Goal: Information Seeking & Learning: Learn about a topic

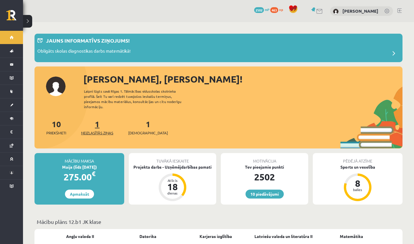
click at [97, 130] on span "Neizlasītās ziņas" at bounding box center [97, 133] width 32 height 6
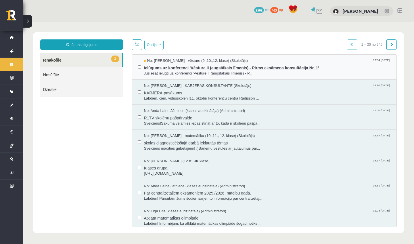
click at [166, 73] on span "Jūs esat ielūgti uz konferenci 'Vēsture II (augstākais līmenis) - P..." at bounding box center [267, 73] width 247 height 5
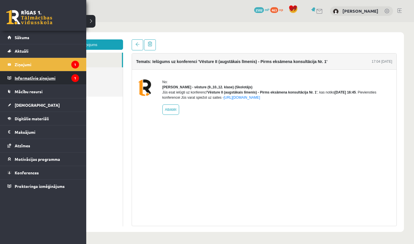
click at [22, 76] on legend "Informatīvie ziņojumi 1" at bounding box center [47, 77] width 64 height 13
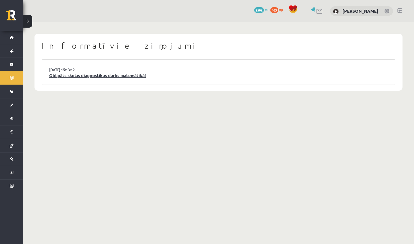
click at [96, 73] on link "Obligāts skolas diagnostikas darbs matemātikā!" at bounding box center [218, 75] width 339 height 7
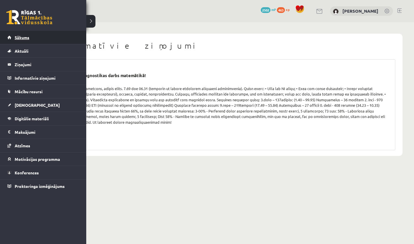
click at [16, 42] on link "Sākums" at bounding box center [43, 37] width 72 height 13
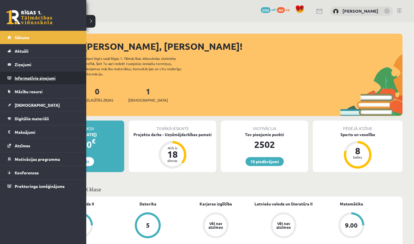
click at [22, 82] on legend "Informatīvie ziņojumi 0" at bounding box center [47, 77] width 64 height 13
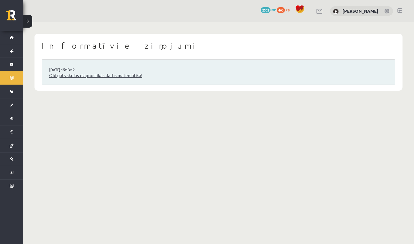
click at [117, 72] on link "Obligāts skolas diagnostikas darbs matemātikā!" at bounding box center [218, 75] width 339 height 7
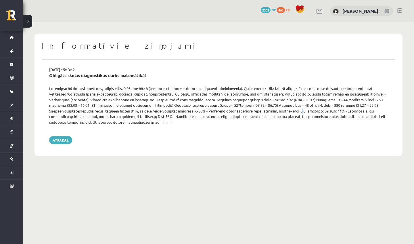
click at [243, 111] on div at bounding box center [218, 105] width 347 height 39
click at [245, 115] on div at bounding box center [218, 105] width 347 height 39
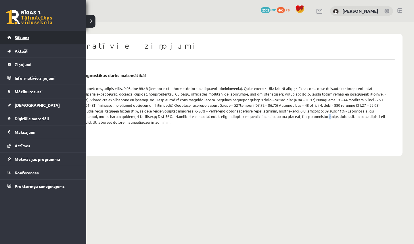
click at [16, 39] on span "Sākums" at bounding box center [22, 37] width 15 height 5
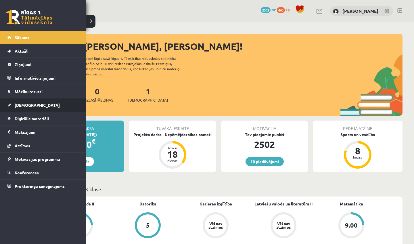
click at [12, 103] on link "[DEMOGRAPHIC_DATA]" at bounding box center [43, 104] width 72 height 13
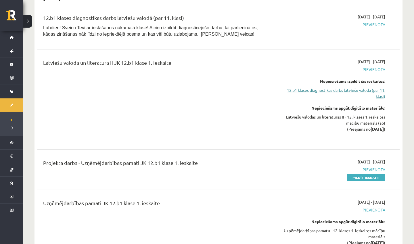
scroll to position [180, 0]
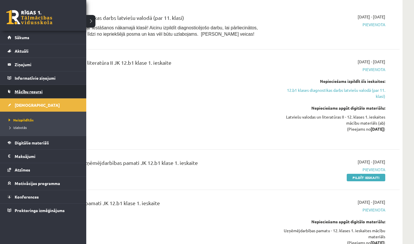
click at [17, 92] on span "Mācību resursi" at bounding box center [29, 91] width 28 height 5
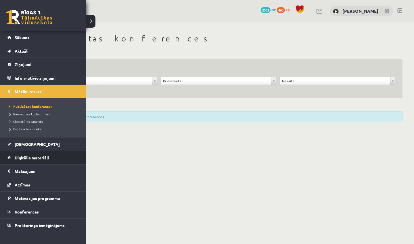
click at [28, 161] on link "Digitālie materiāli" at bounding box center [43, 157] width 72 height 13
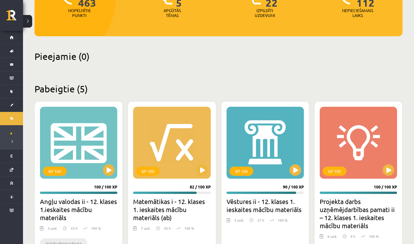
scroll to position [244, 0]
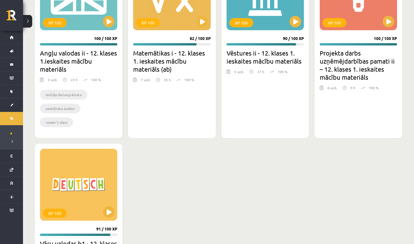
click at [231, 64] on h2 "Projekta darbs uzņēmējdarbības pamati ii – 12. klases 1. ieskaites mācību mater…" at bounding box center [358, 65] width 77 height 32
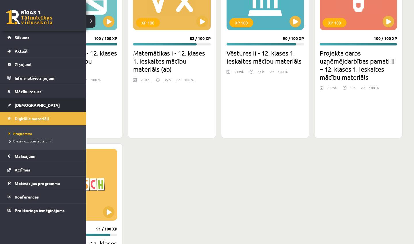
click at [17, 104] on span "[DEMOGRAPHIC_DATA]" at bounding box center [37, 104] width 45 height 5
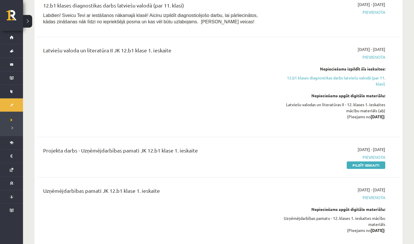
scroll to position [193, 0]
click at [231, 162] on span "Pievienota" at bounding box center [331, 197] width 108 height 6
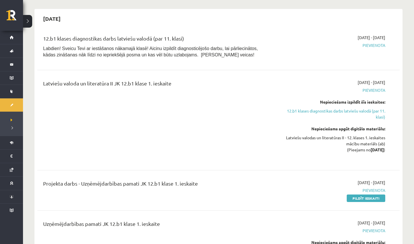
scroll to position [147, 0]
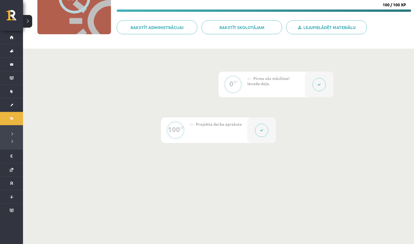
scroll to position [83, 0]
click at [261, 132] on button at bounding box center [261, 130] width 13 height 13
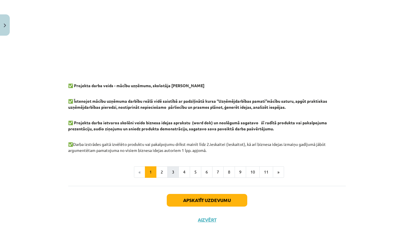
scroll to position [453, 0]
click at [158, 173] on button "2" at bounding box center [161, 171] width 11 height 11
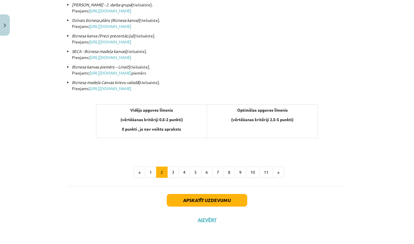
scroll to position [196, 0]
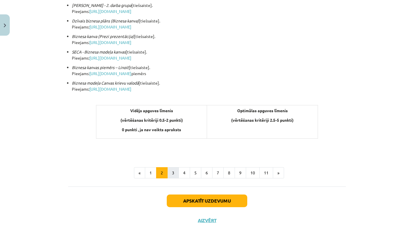
click at [176, 171] on button "3" at bounding box center [172, 172] width 11 height 11
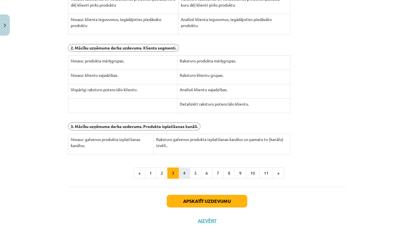
click at [184, 172] on button "4" at bounding box center [184, 172] width 11 height 11
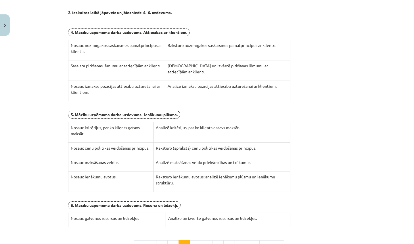
scroll to position [103, 0]
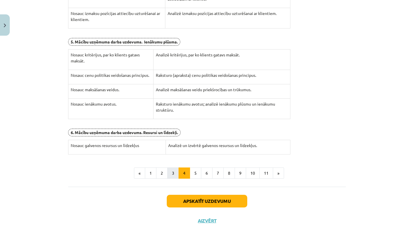
click at [172, 172] on button "3" at bounding box center [172, 172] width 11 height 11
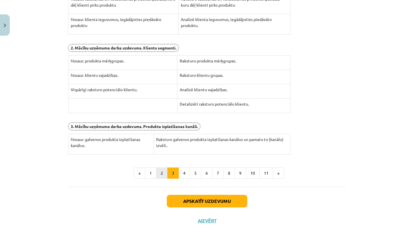
click at [161, 171] on button "2" at bounding box center [161, 172] width 11 height 11
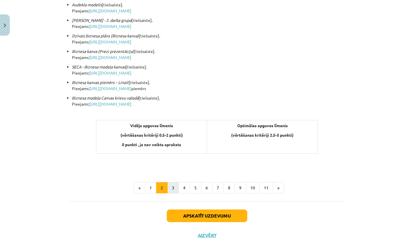
click at [174, 184] on button "3" at bounding box center [172, 187] width 11 height 11
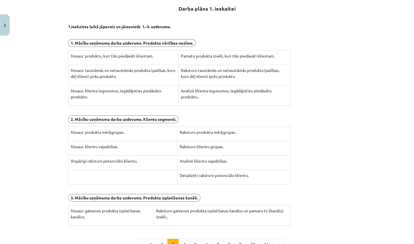
scroll to position [106, 0]
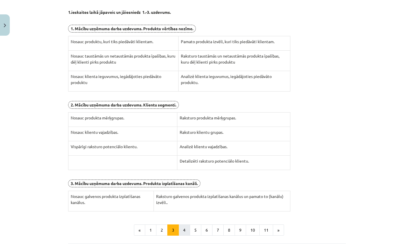
click at [180, 228] on button "4" at bounding box center [184, 229] width 11 height 11
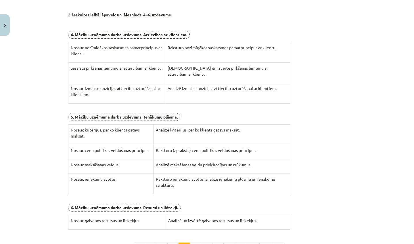
scroll to position [103, 0]
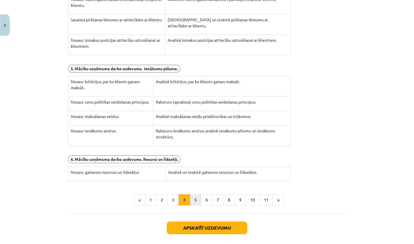
click at [191, 196] on button "5" at bounding box center [195, 199] width 11 height 11
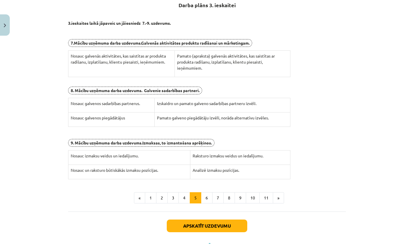
scroll to position [106, 0]
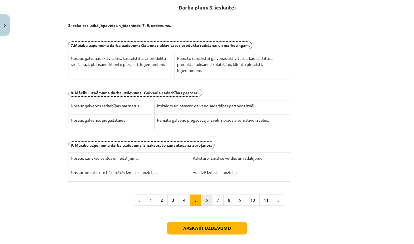
click at [206, 194] on button "6" at bounding box center [206, 199] width 11 height 11
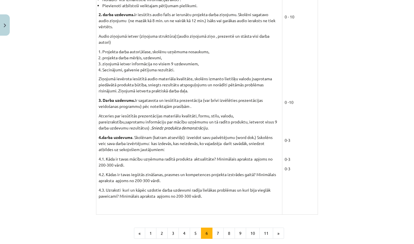
scroll to position [449, 0]
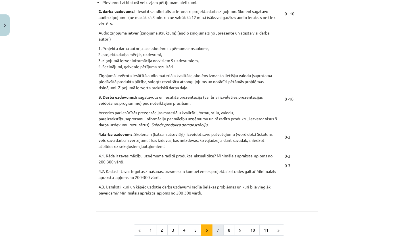
click at [219, 224] on button "7" at bounding box center [217, 229] width 11 height 11
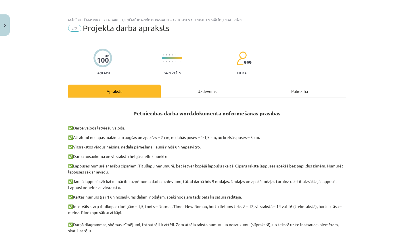
scroll to position [0, 0]
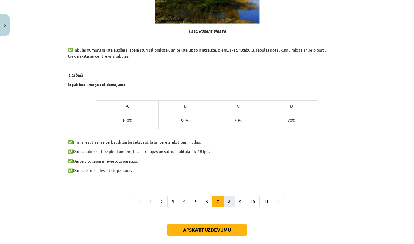
click at [228, 205] on button "8" at bounding box center [228, 201] width 11 height 11
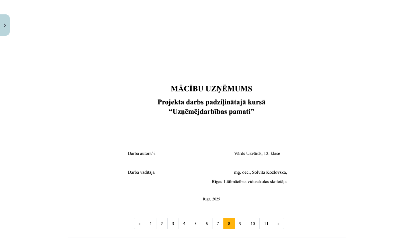
scroll to position [170, 0]
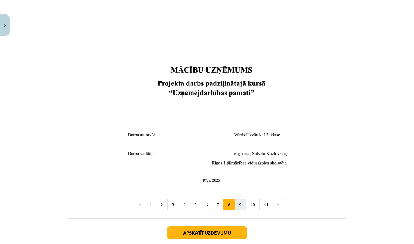
click at [242, 203] on button "9" at bounding box center [240, 204] width 11 height 11
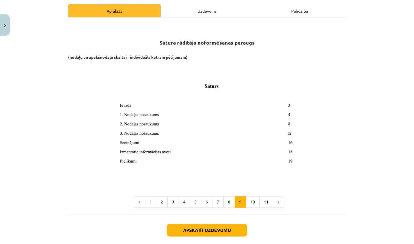
scroll to position [79, 0]
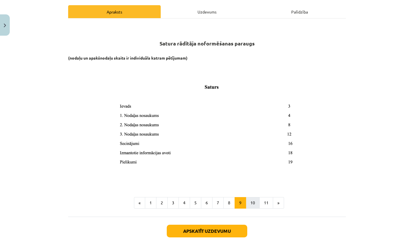
click at [253, 201] on button "10" at bounding box center [253, 202] width 14 height 11
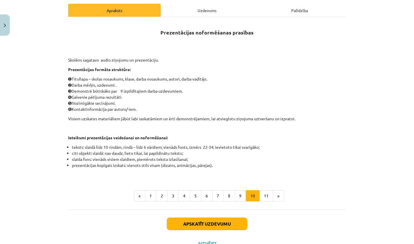
scroll to position [80, 0]
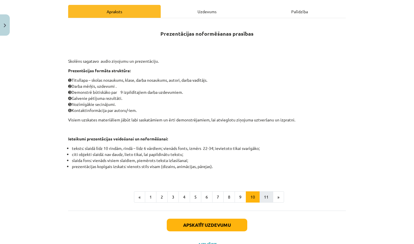
click at [260, 193] on button "11" at bounding box center [266, 196] width 14 height 11
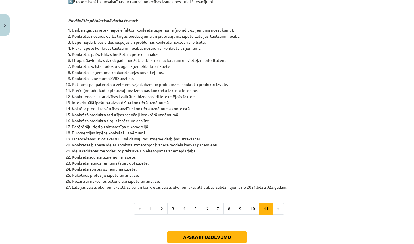
scroll to position [201, 0]
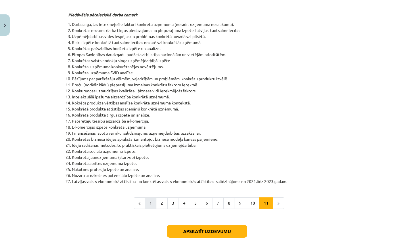
click at [152, 202] on button "1" at bounding box center [150, 202] width 11 height 11
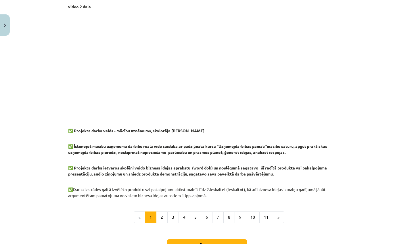
scroll to position [409, 0]
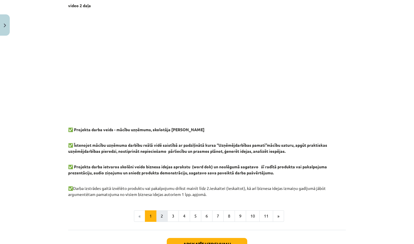
click at [161, 217] on button "2" at bounding box center [161, 215] width 11 height 11
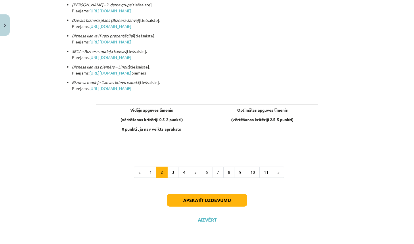
scroll to position [196, 0]
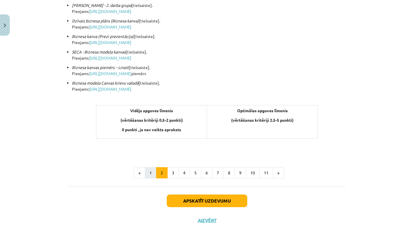
click at [154, 171] on button "1" at bounding box center [150, 172] width 11 height 11
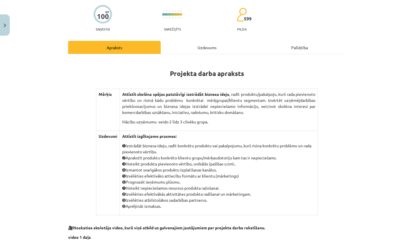
scroll to position [43, 0]
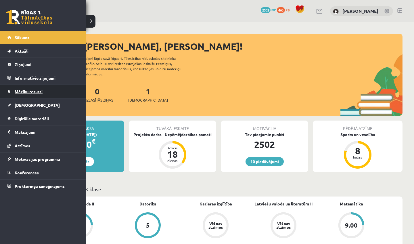
click at [35, 92] on span "Mācību resursi" at bounding box center [29, 91] width 28 height 5
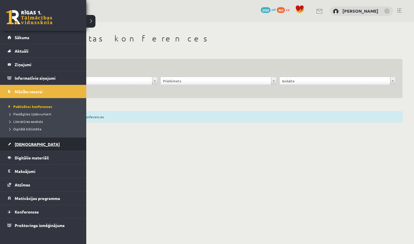
click at [14, 149] on link "[DEMOGRAPHIC_DATA]" at bounding box center [43, 143] width 72 height 13
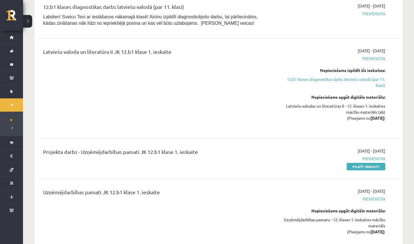
scroll to position [209, 0]
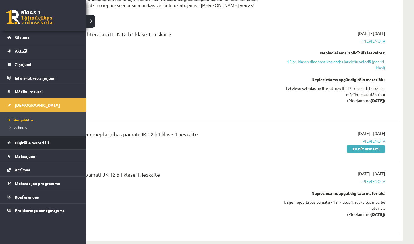
click at [24, 143] on span "Digitālie materiāli" at bounding box center [32, 142] width 34 height 5
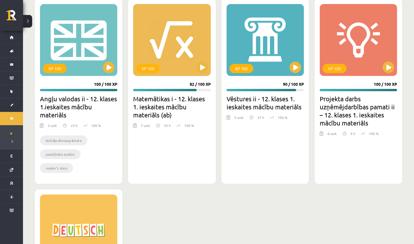
scroll to position [199, 0]
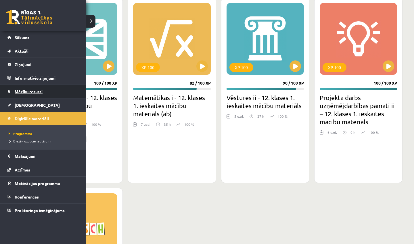
click at [20, 89] on link "Mācību resursi" at bounding box center [43, 91] width 72 height 13
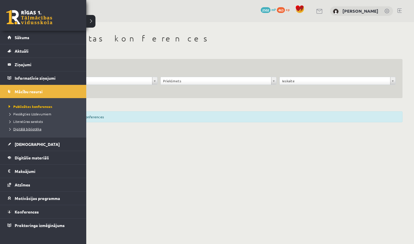
click at [29, 129] on span "Digitālā bibliotēka" at bounding box center [24, 128] width 34 height 5
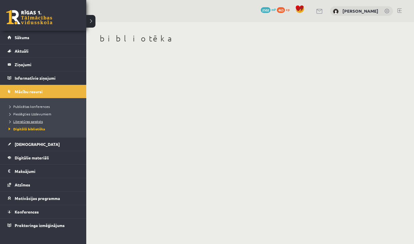
click at [26, 121] on span "Literatūras saraksts" at bounding box center [25, 121] width 36 height 5
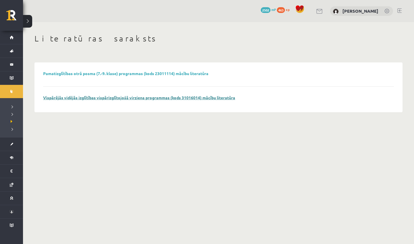
click at [122, 97] on link "Vispārējās vidējās izglītības vispārizglītojošā virziena programmas (kods 31016…" at bounding box center [139, 97] width 192 height 5
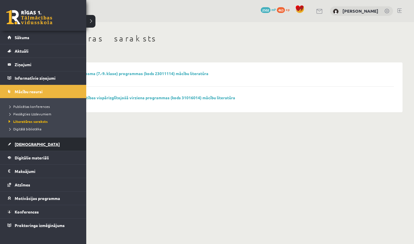
click at [9, 147] on link "[DEMOGRAPHIC_DATA]" at bounding box center [43, 143] width 72 height 13
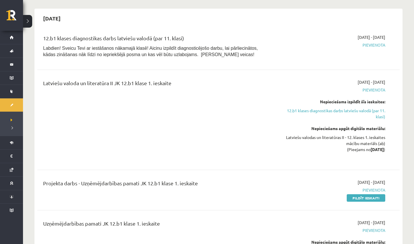
scroll to position [220, 0]
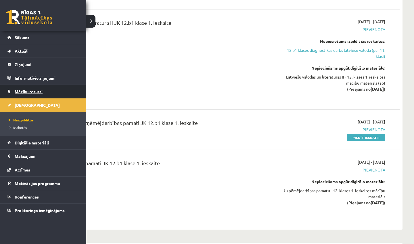
click at [13, 96] on link "Mācību resursi" at bounding box center [43, 91] width 72 height 13
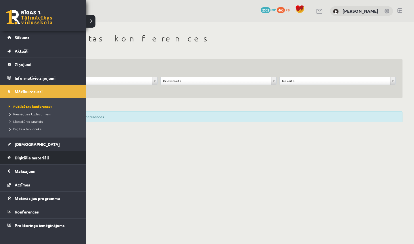
click at [20, 162] on link "Digitālie materiāli" at bounding box center [43, 157] width 72 height 13
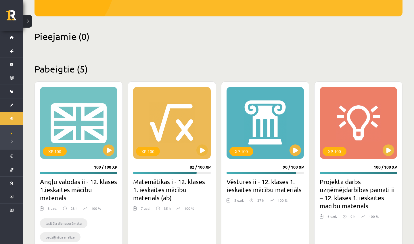
scroll to position [244, 0]
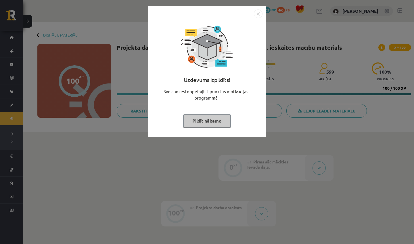
click at [223, 114] on button "Pildīt nākamo" at bounding box center [206, 120] width 47 height 13
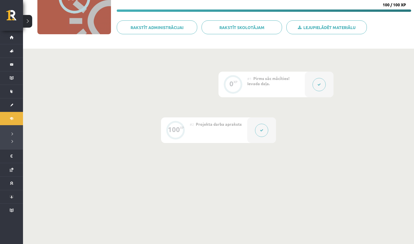
scroll to position [83, 0]
click at [264, 125] on button at bounding box center [261, 130] width 13 height 13
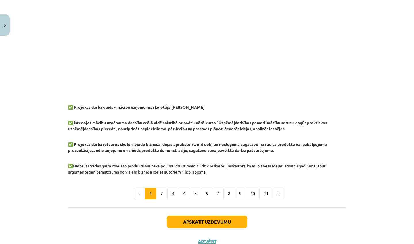
scroll to position [441, 0]
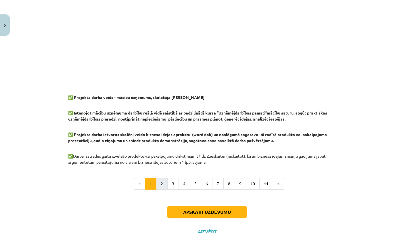
click at [159, 183] on button "2" at bounding box center [161, 183] width 11 height 11
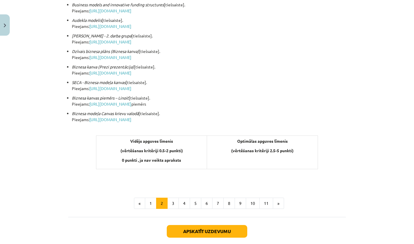
scroll to position [164, 0]
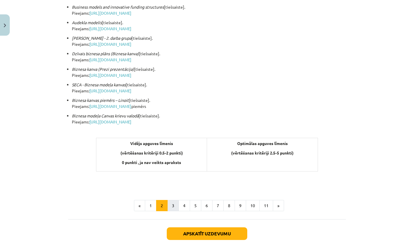
click at [175, 204] on button "3" at bounding box center [172, 205] width 11 height 11
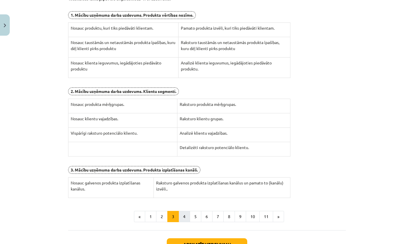
click at [182, 211] on button "4" at bounding box center [184, 216] width 11 height 11
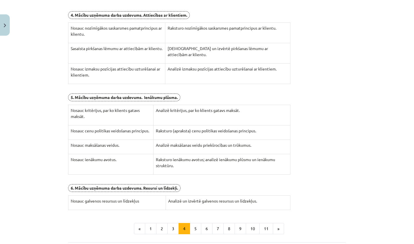
scroll to position [144, 0]
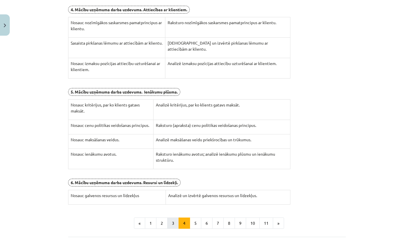
click at [176, 219] on button "3" at bounding box center [172, 222] width 11 height 11
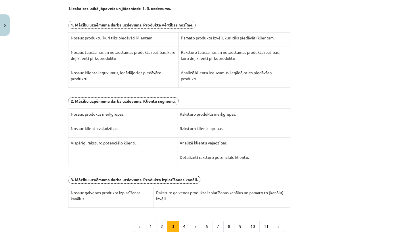
scroll to position [123, 0]
click at [184, 220] on button "4" at bounding box center [184, 225] width 11 height 11
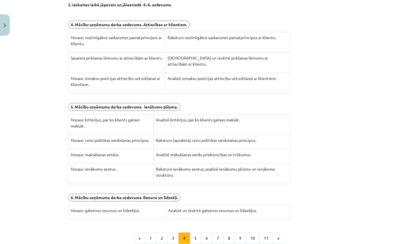
scroll to position [178, 0]
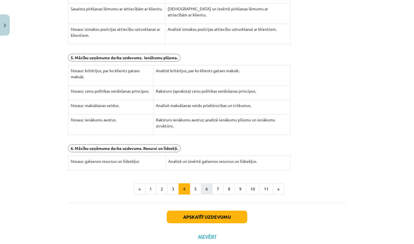
click at [201, 188] on button "6" at bounding box center [206, 188] width 11 height 11
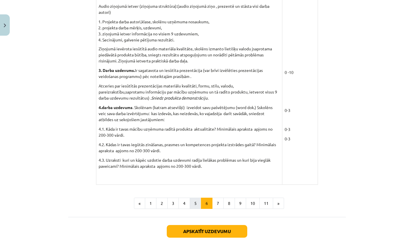
click at [200, 198] on button "5" at bounding box center [195, 203] width 11 height 11
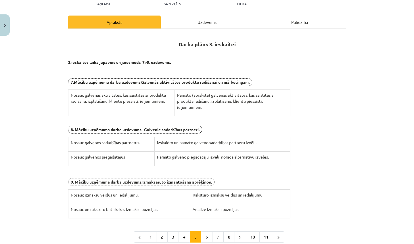
scroll to position [70, 0]
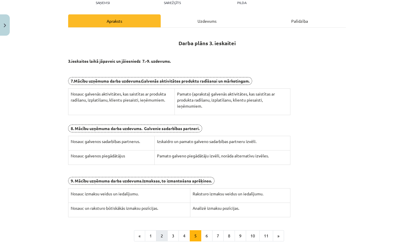
click at [162, 230] on button "2" at bounding box center [161, 235] width 11 height 11
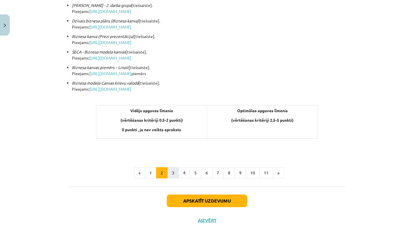
click at [172, 172] on button "3" at bounding box center [172, 172] width 11 height 11
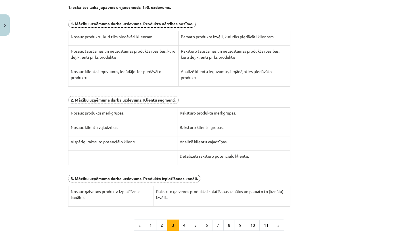
scroll to position [124, 0]
